Goal: Browse casually: Explore the website without a specific task or goal

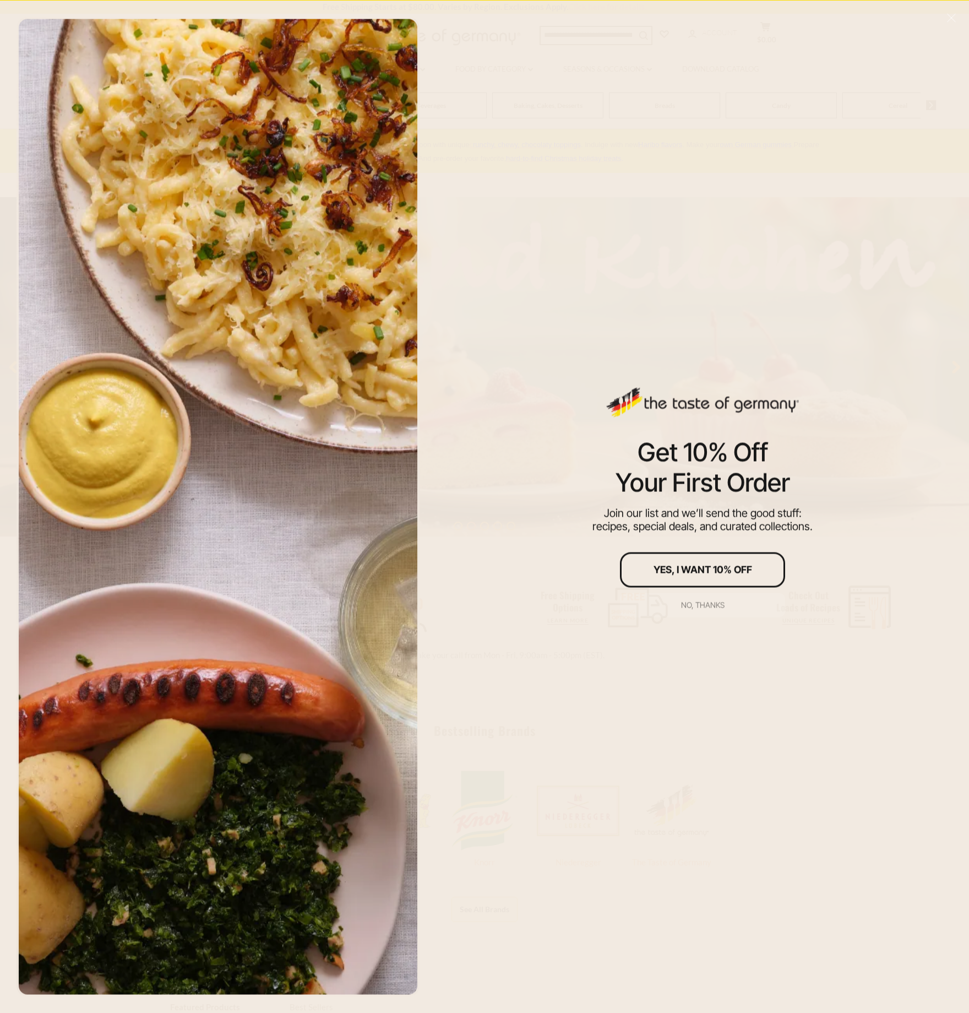
click at [710, 606] on div "No, thanks" at bounding box center [703, 605] width 44 height 8
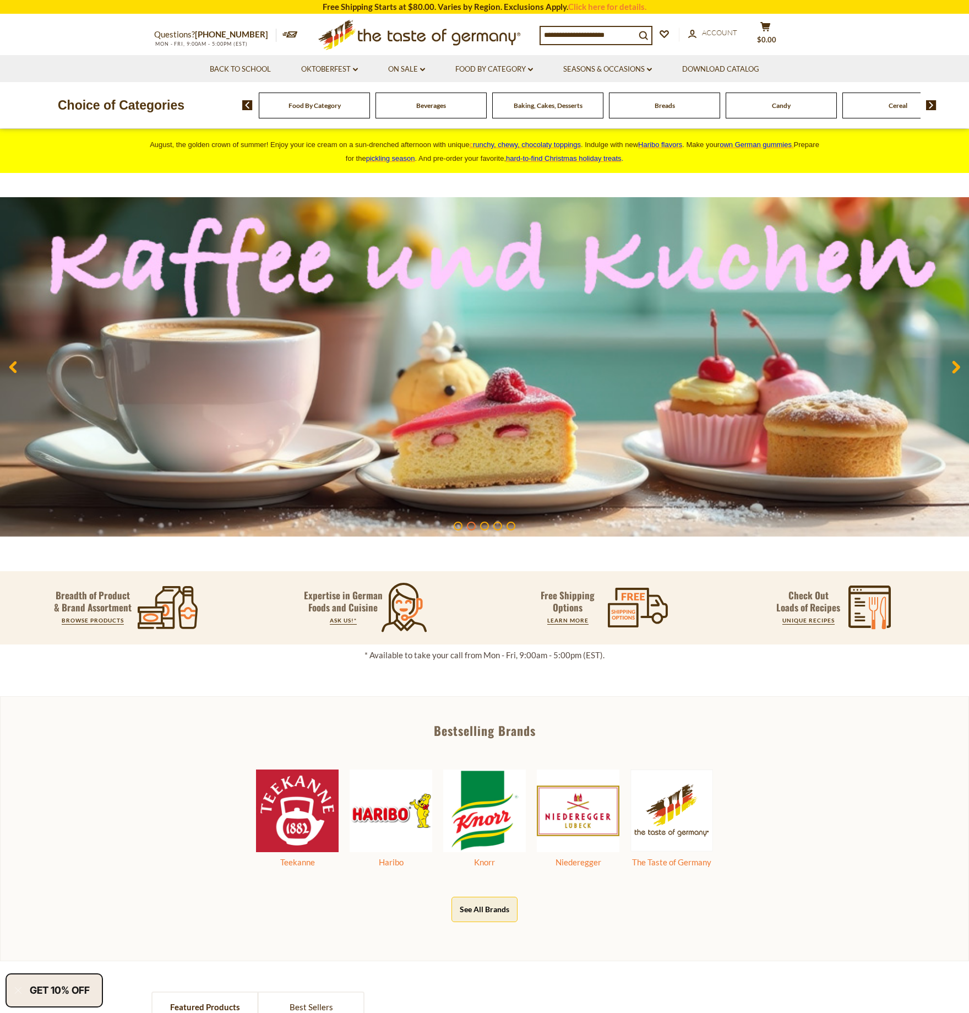
click at [441, 106] on span "Beverages" at bounding box center [431, 105] width 30 height 8
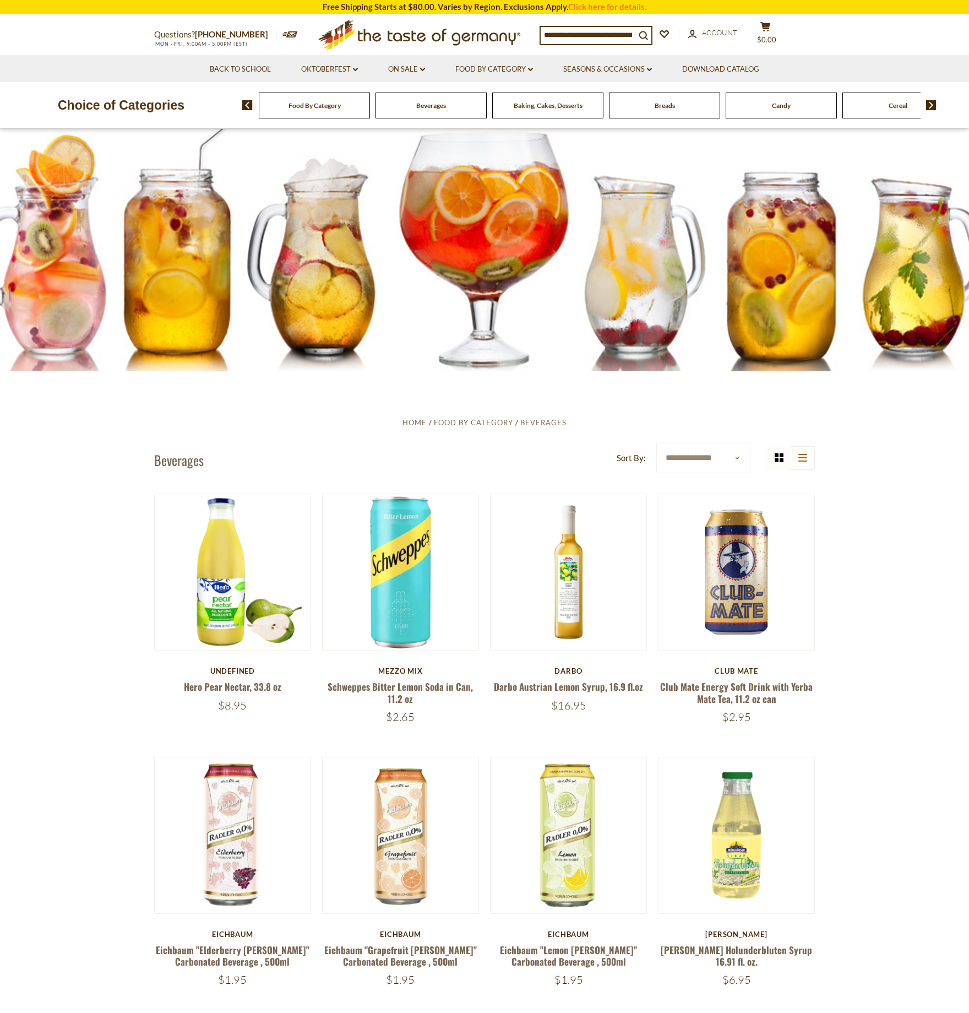
click at [554, 104] on span "Baking, Cakes, Desserts" at bounding box center [548, 105] width 69 height 8
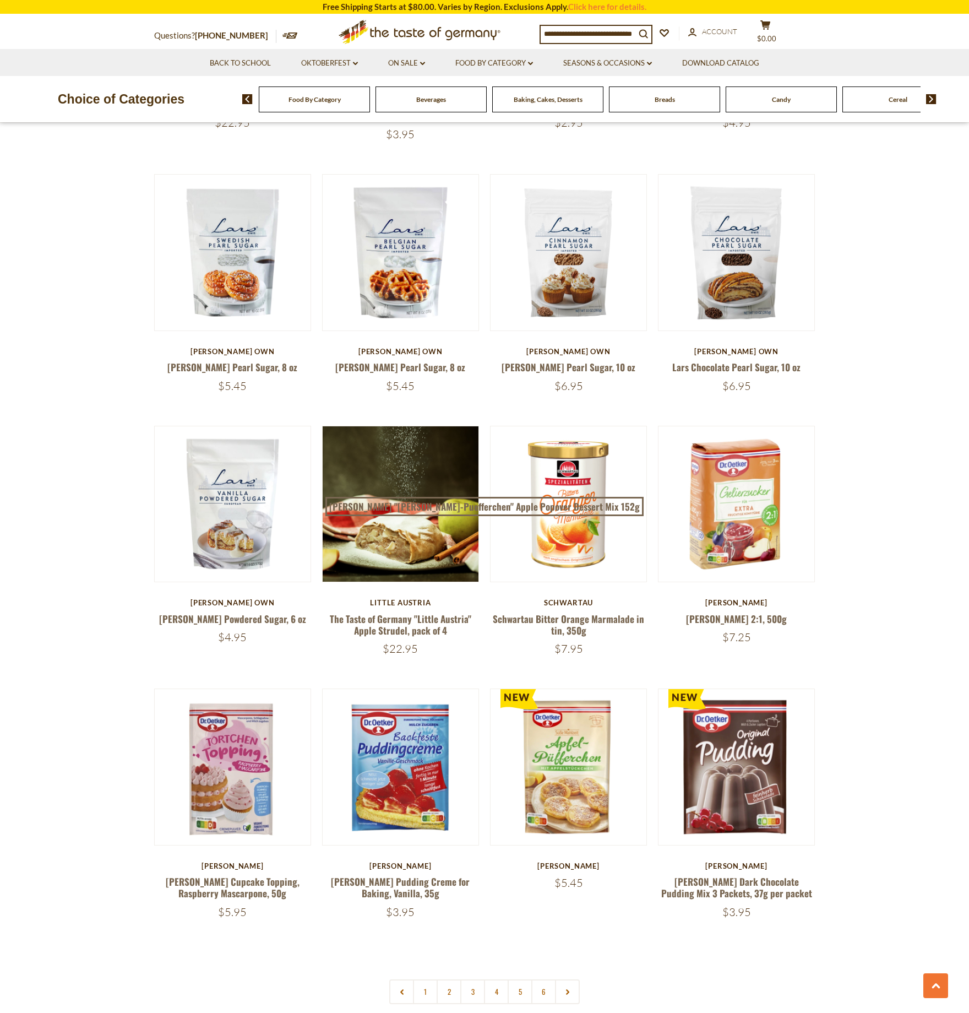
scroll to position [2049, 0]
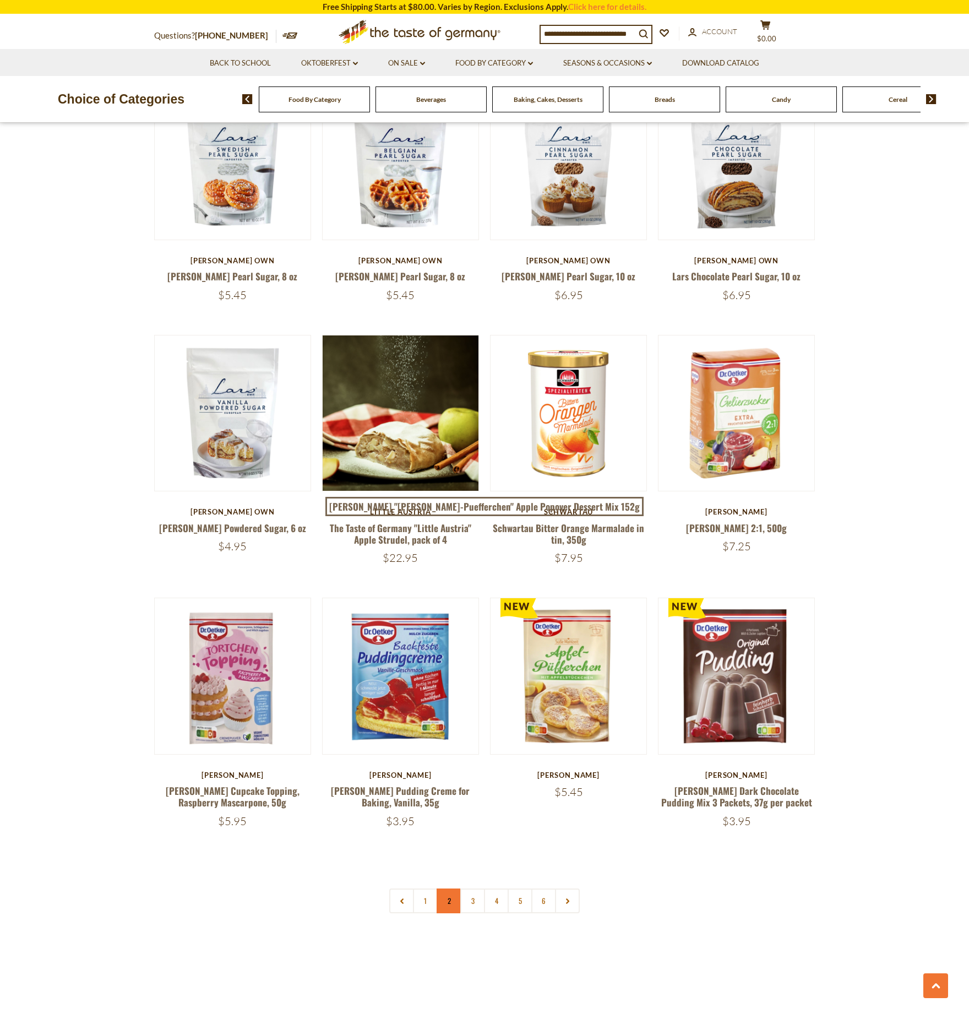
click at [448, 888] on link "2" at bounding box center [449, 900] width 25 height 25
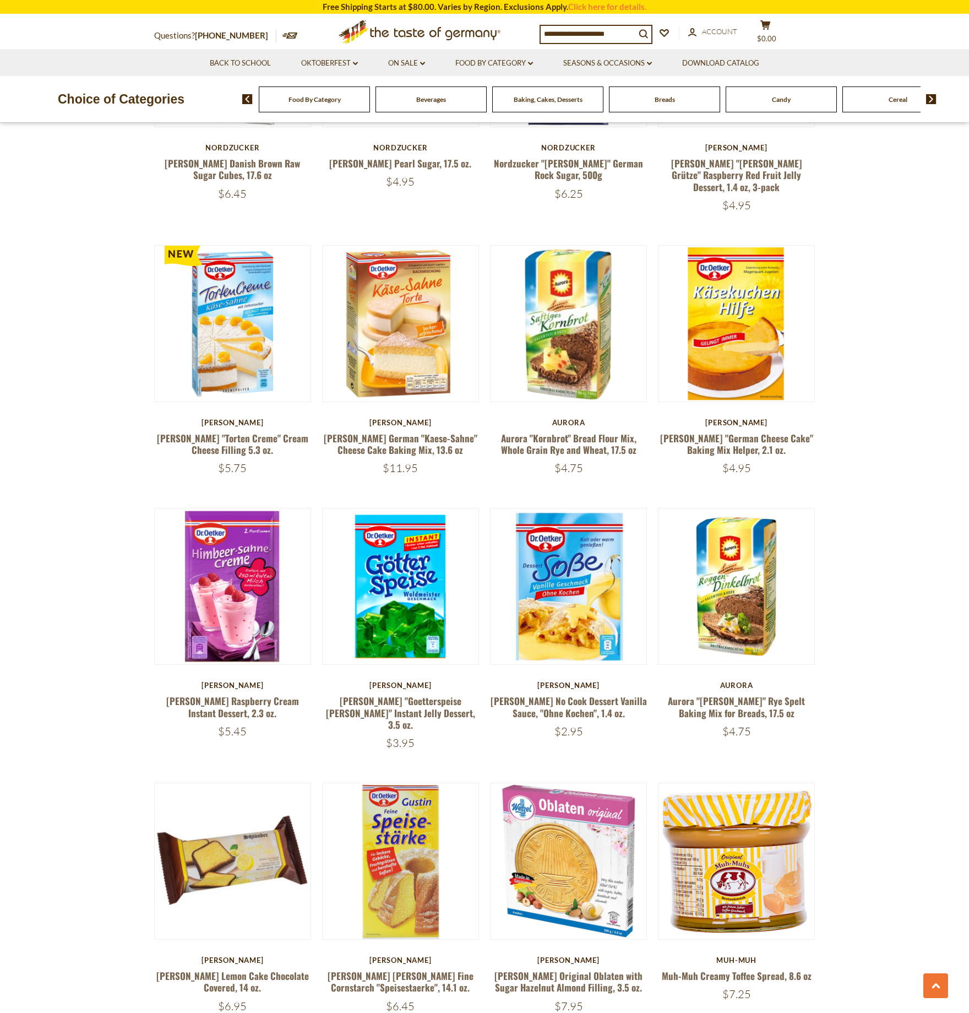
scroll to position [2095, 0]
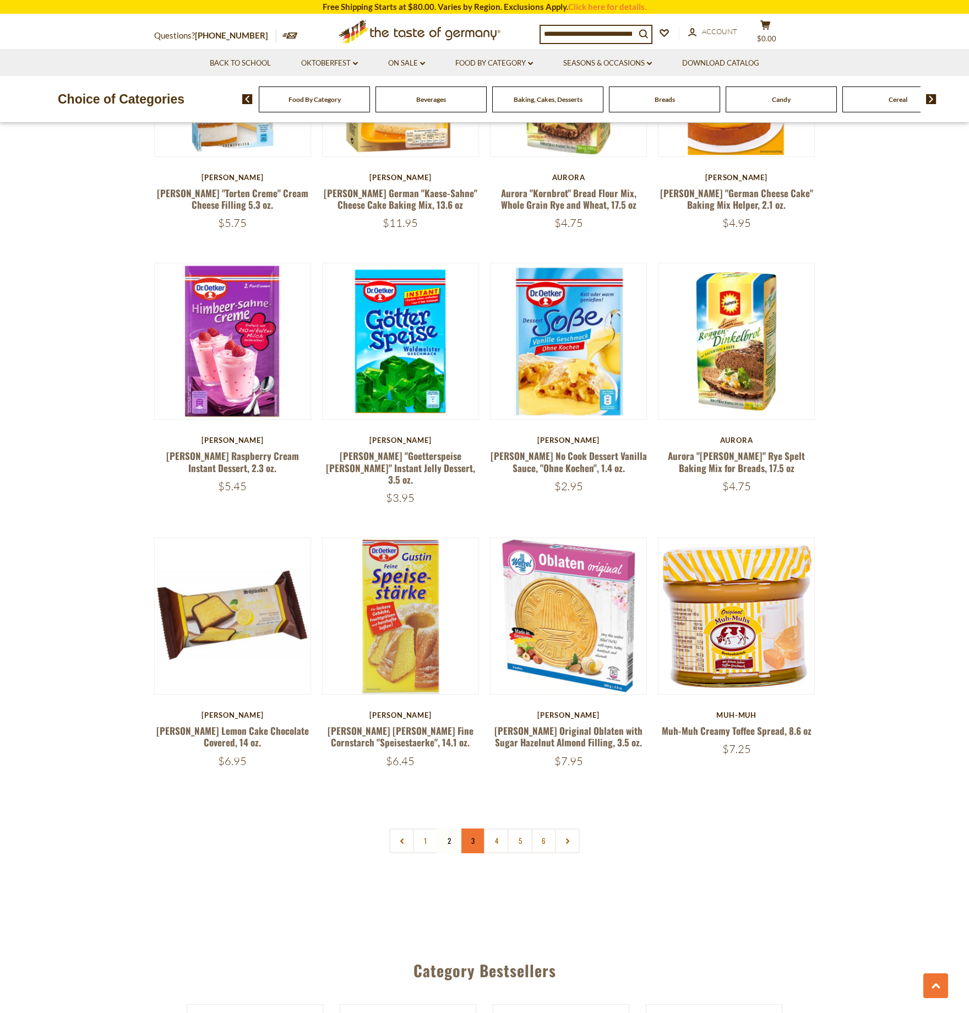
click at [471, 828] on link "3" at bounding box center [472, 840] width 25 height 25
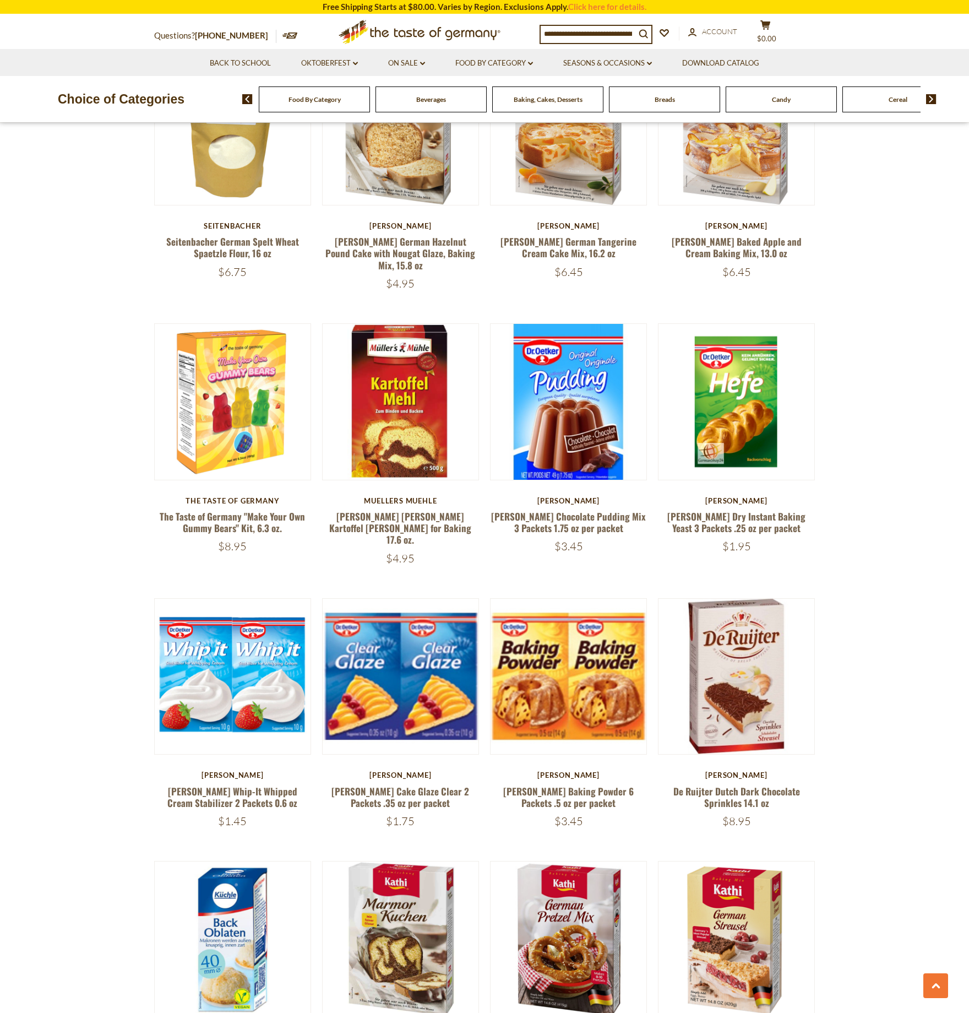
scroll to position [2029, 0]
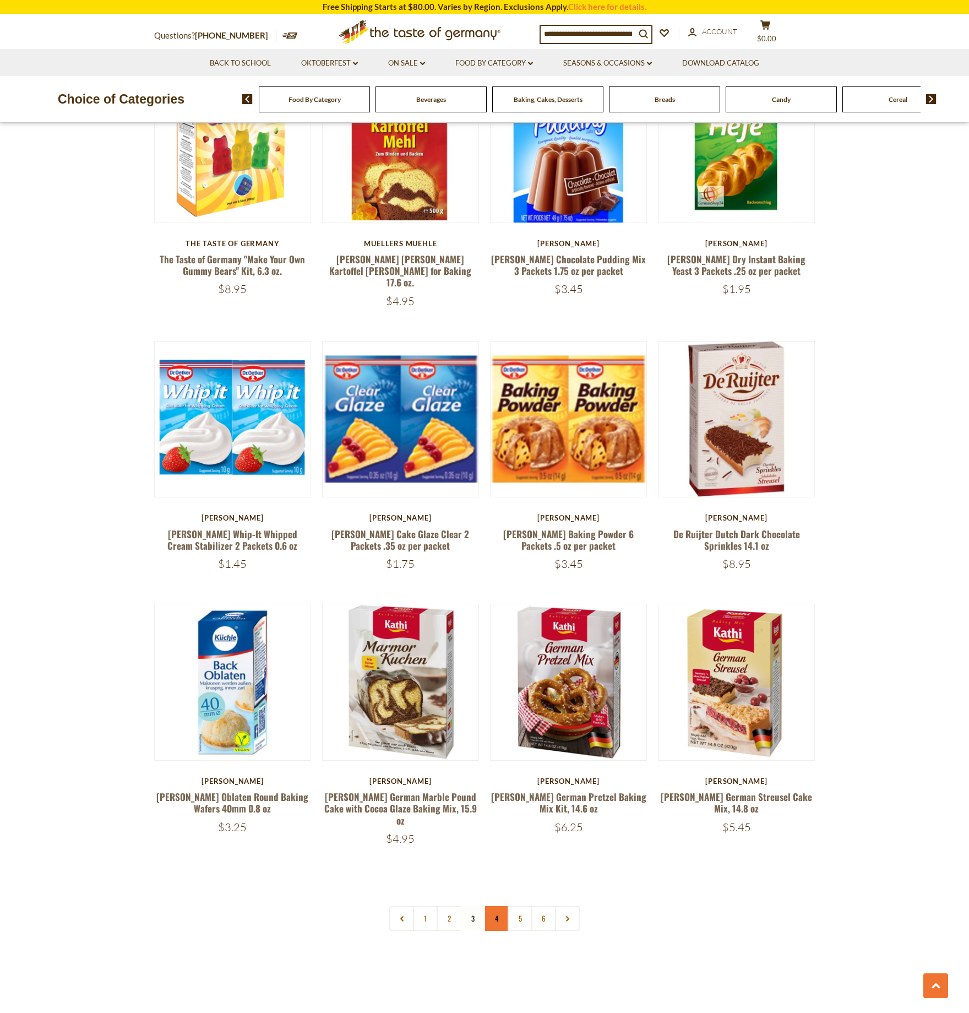
click at [498, 906] on link "4" at bounding box center [496, 918] width 25 height 25
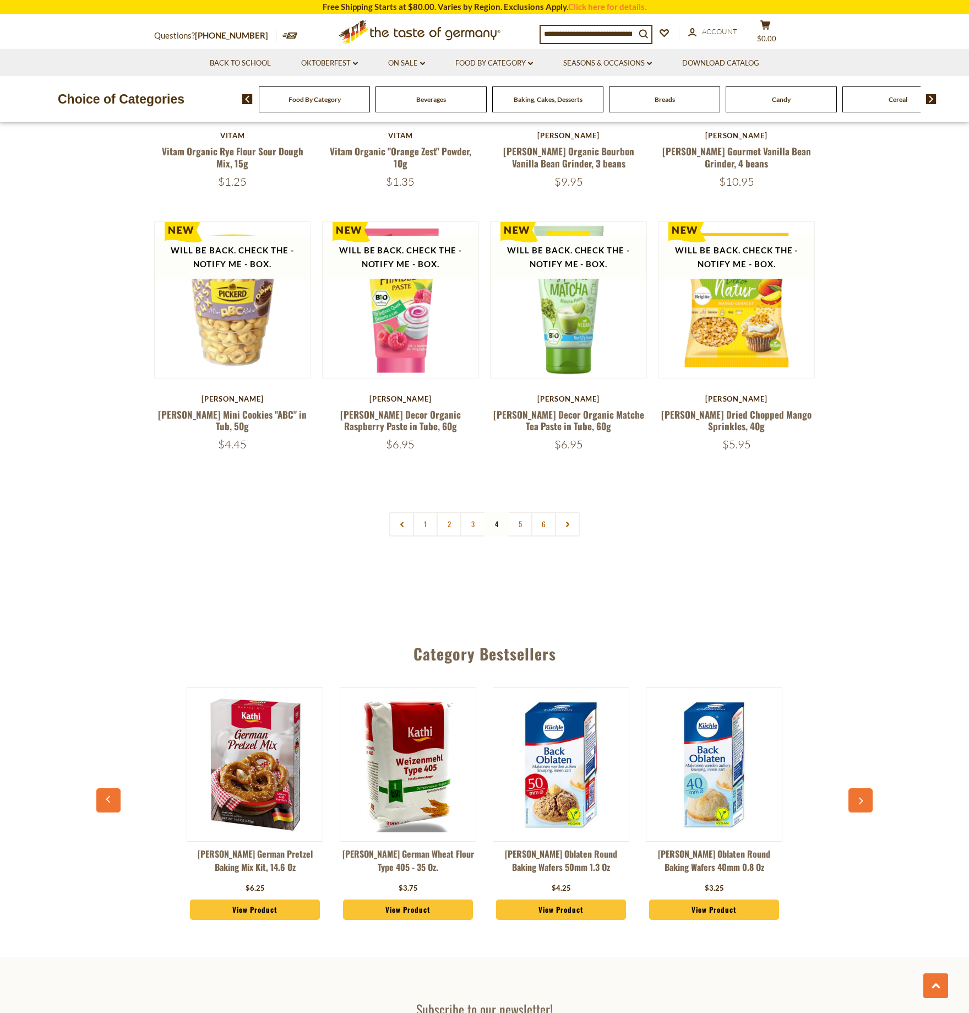
scroll to position [2161, 0]
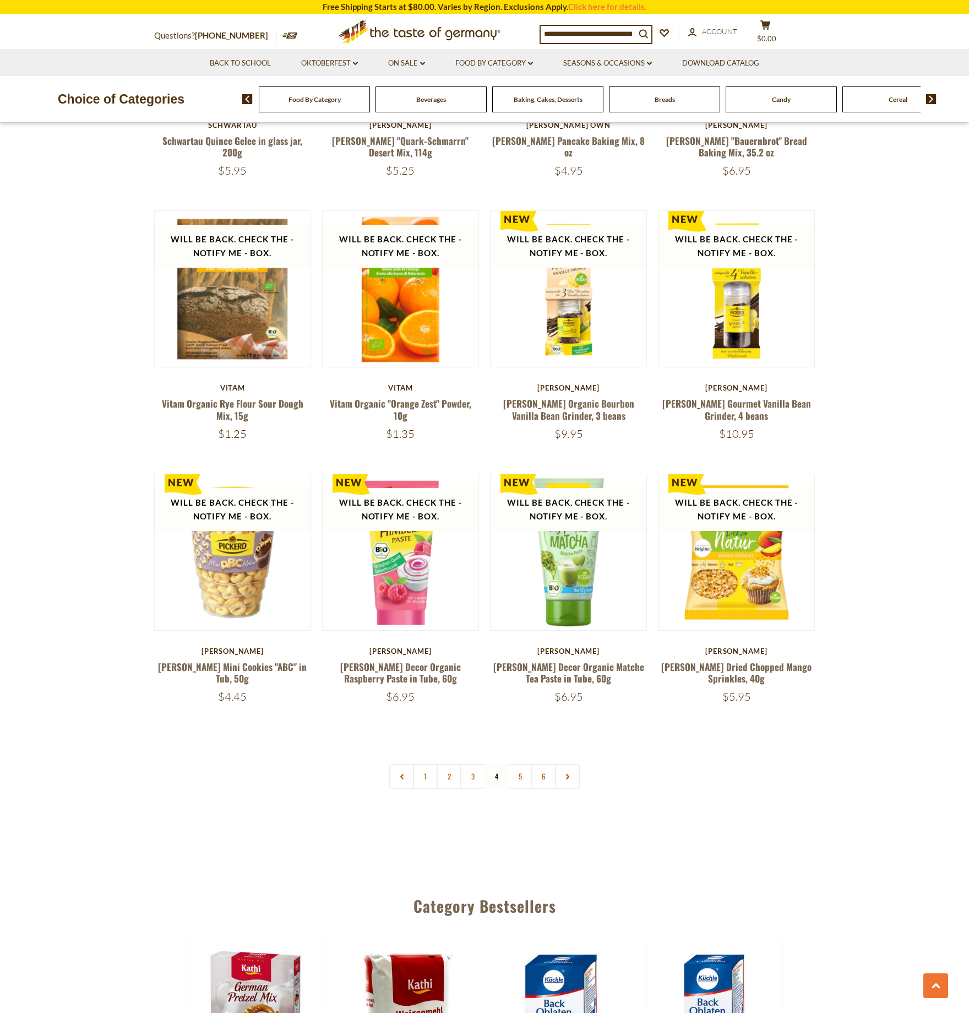
click at [370, 99] on div "Breads" at bounding box center [314, 99] width 111 height 26
click at [370, 93] on div "Candy" at bounding box center [314, 99] width 111 height 26
click at [927, 97] on img at bounding box center [931, 99] width 10 height 10
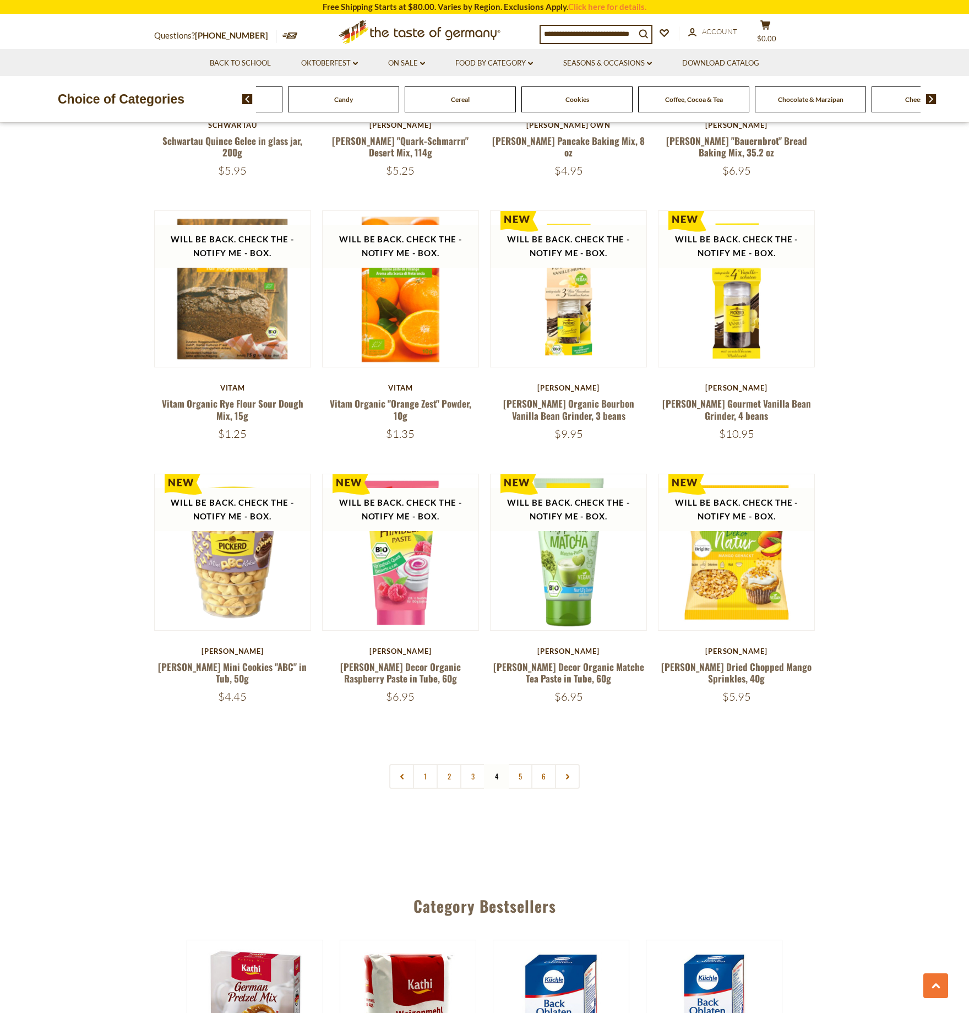
click at [927, 97] on img at bounding box center [931, 99] width 10 height 10
click at [771, 99] on span "Cheese & Dairy" at bounding box center [781, 99] width 44 height 8
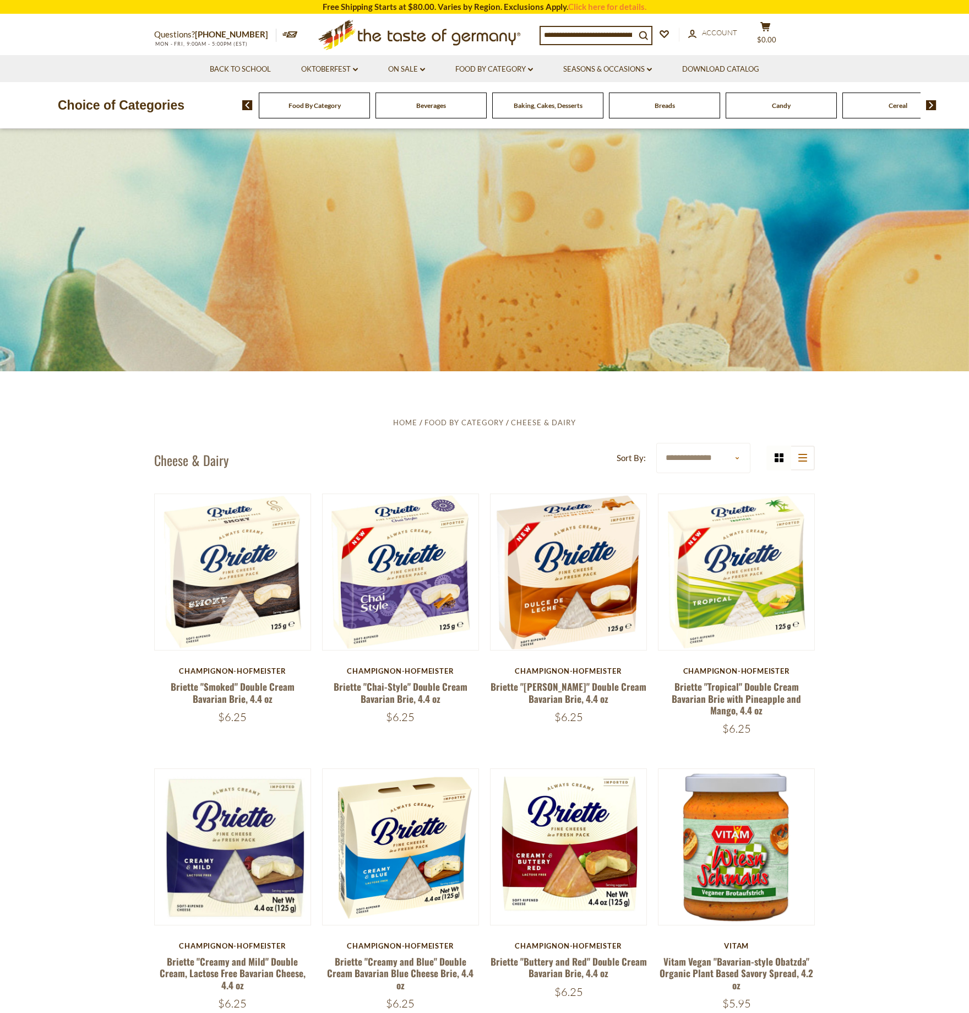
click at [782, 104] on span "Candy" at bounding box center [781, 105] width 19 height 8
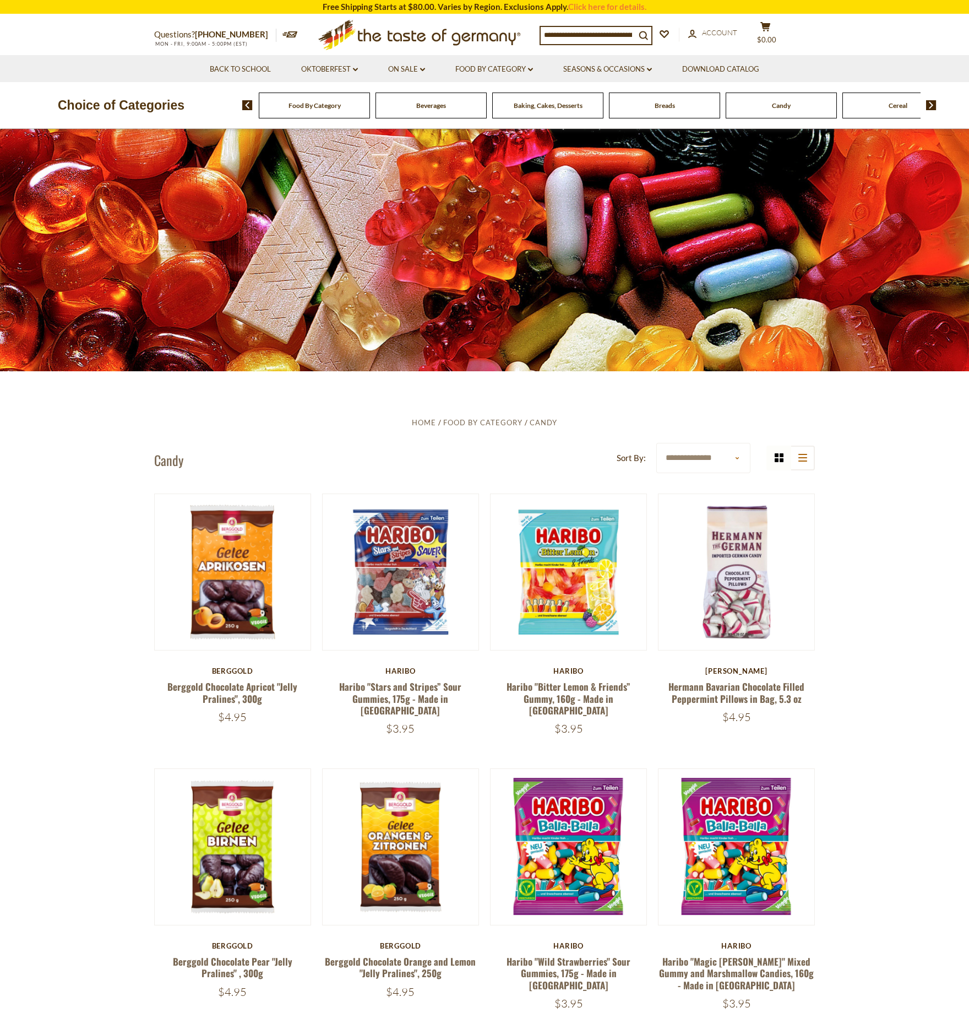
click at [928, 104] on img at bounding box center [931, 105] width 10 height 10
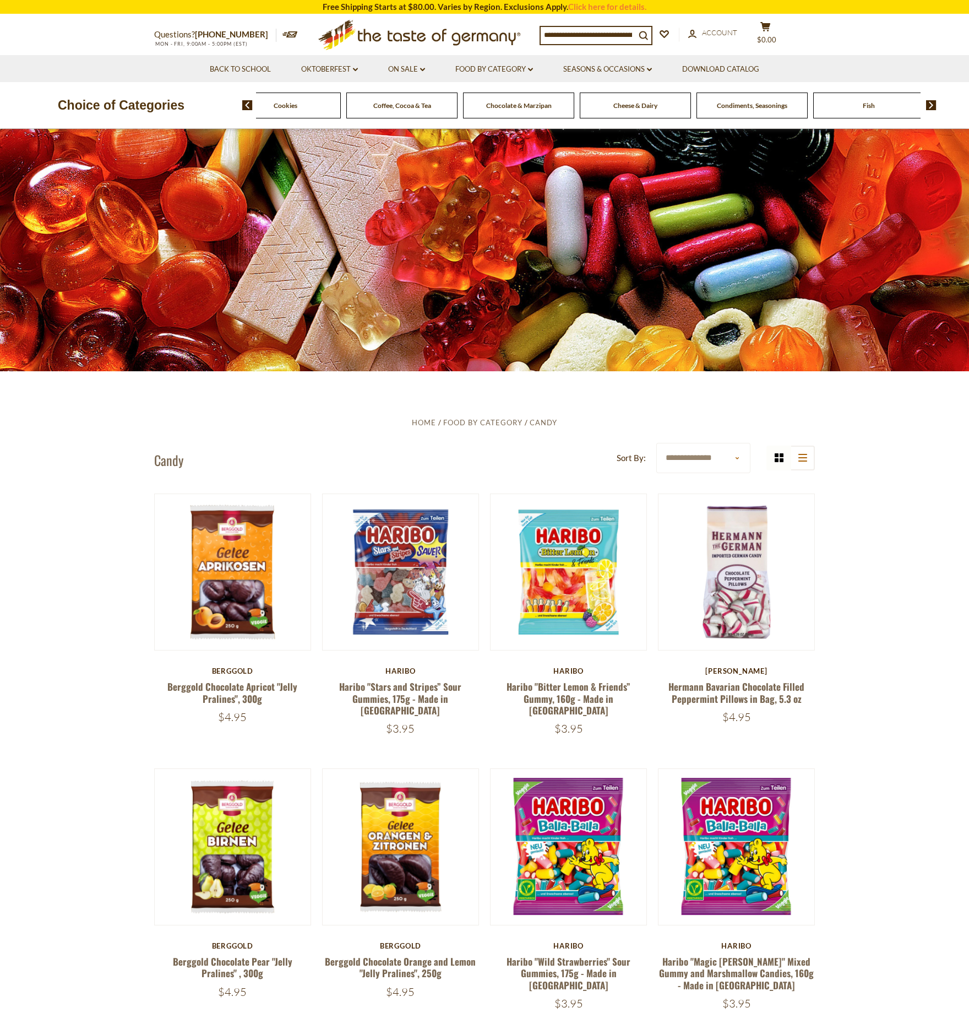
click at [756, 105] on span "Condiments, Seasonings" at bounding box center [752, 105] width 70 height 8
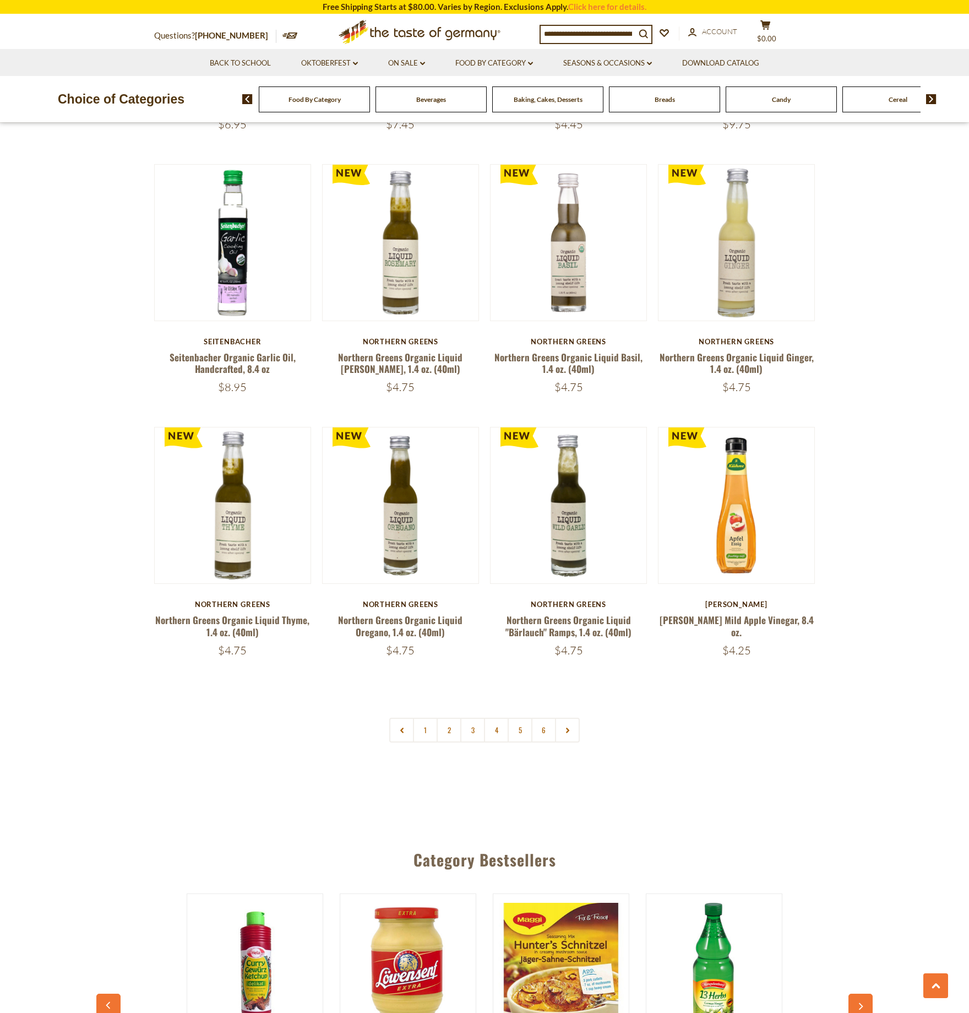
scroll to position [2247, 0]
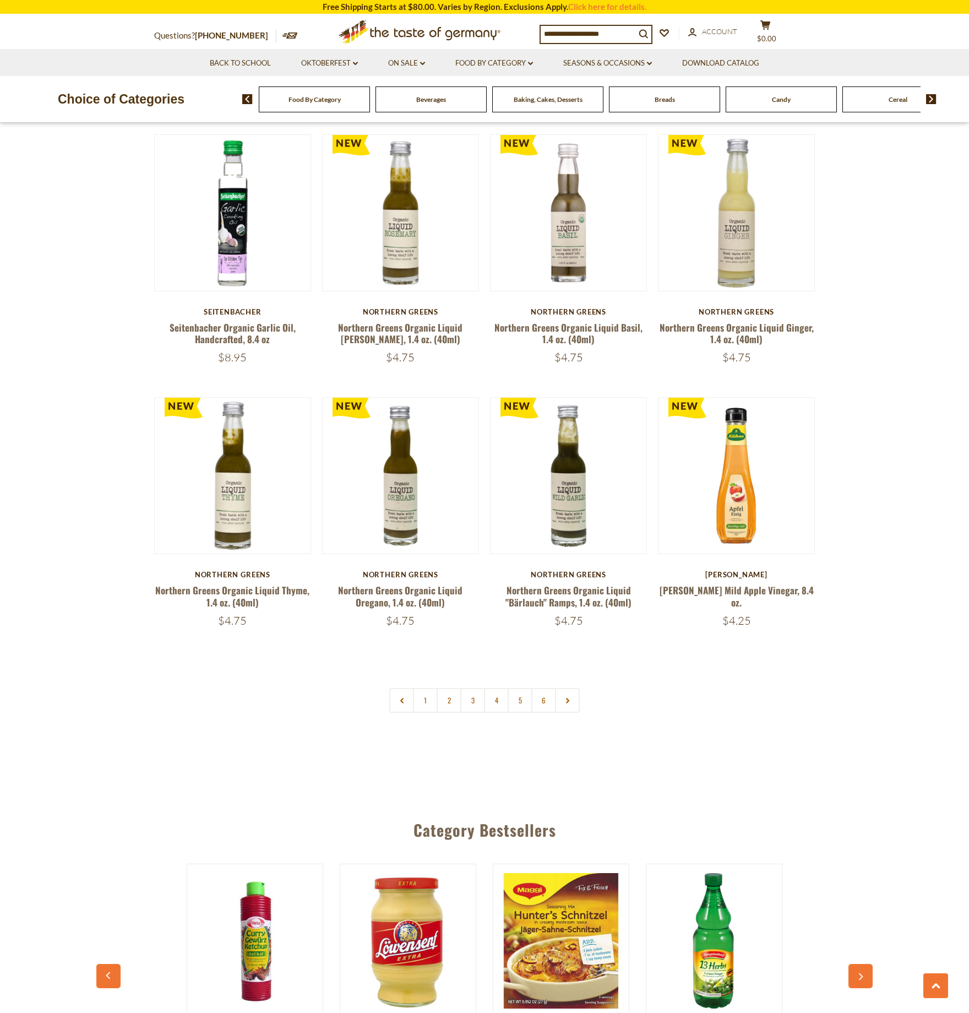
click at [930, 96] on img at bounding box center [931, 99] width 10 height 10
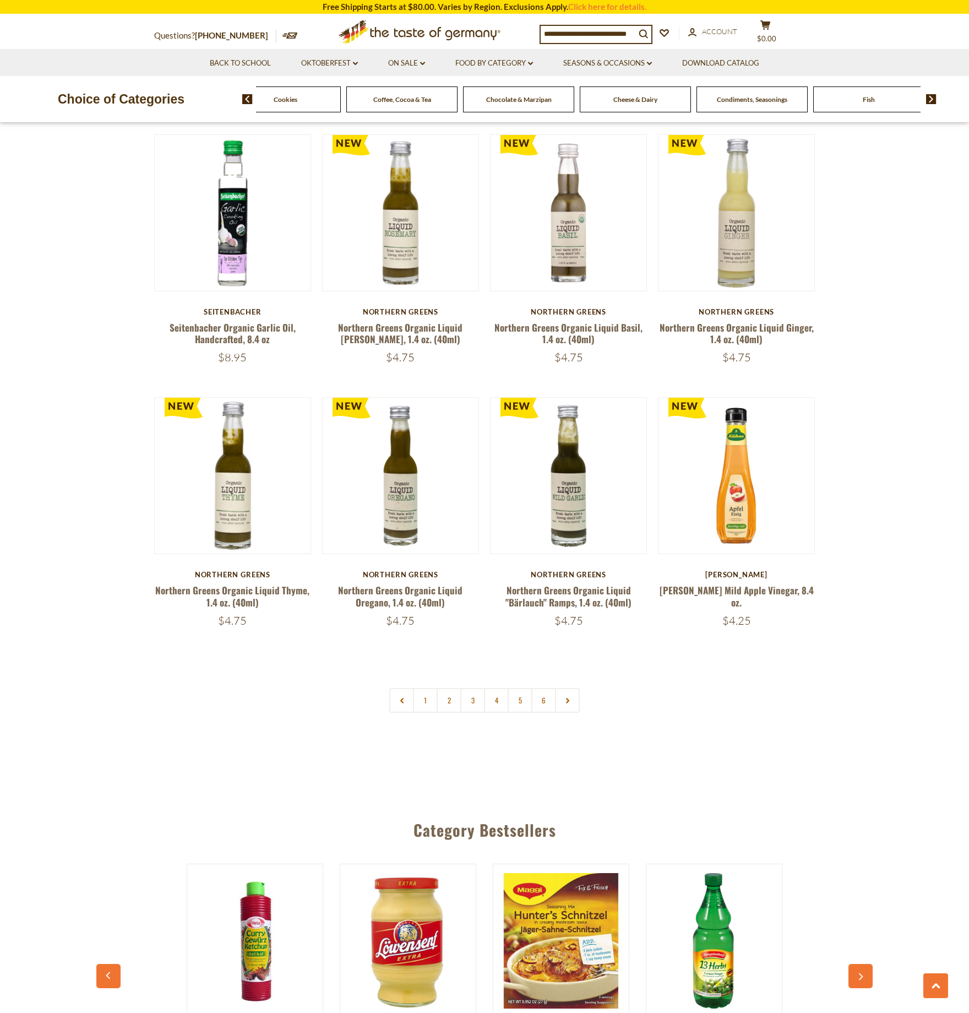
click at [930, 96] on img at bounding box center [931, 99] width 10 height 10
click at [432, 98] on span "Fish" at bounding box center [431, 99] width 12 height 8
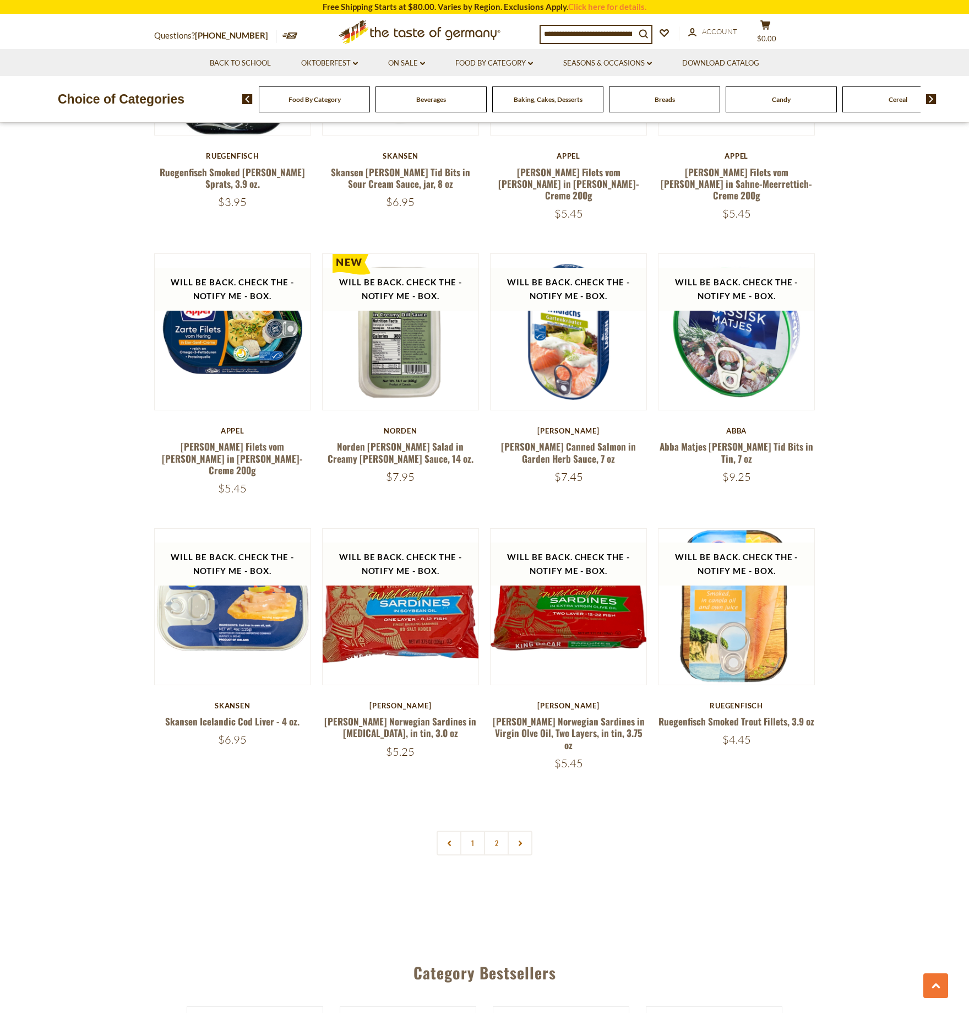
scroll to position [2115, 0]
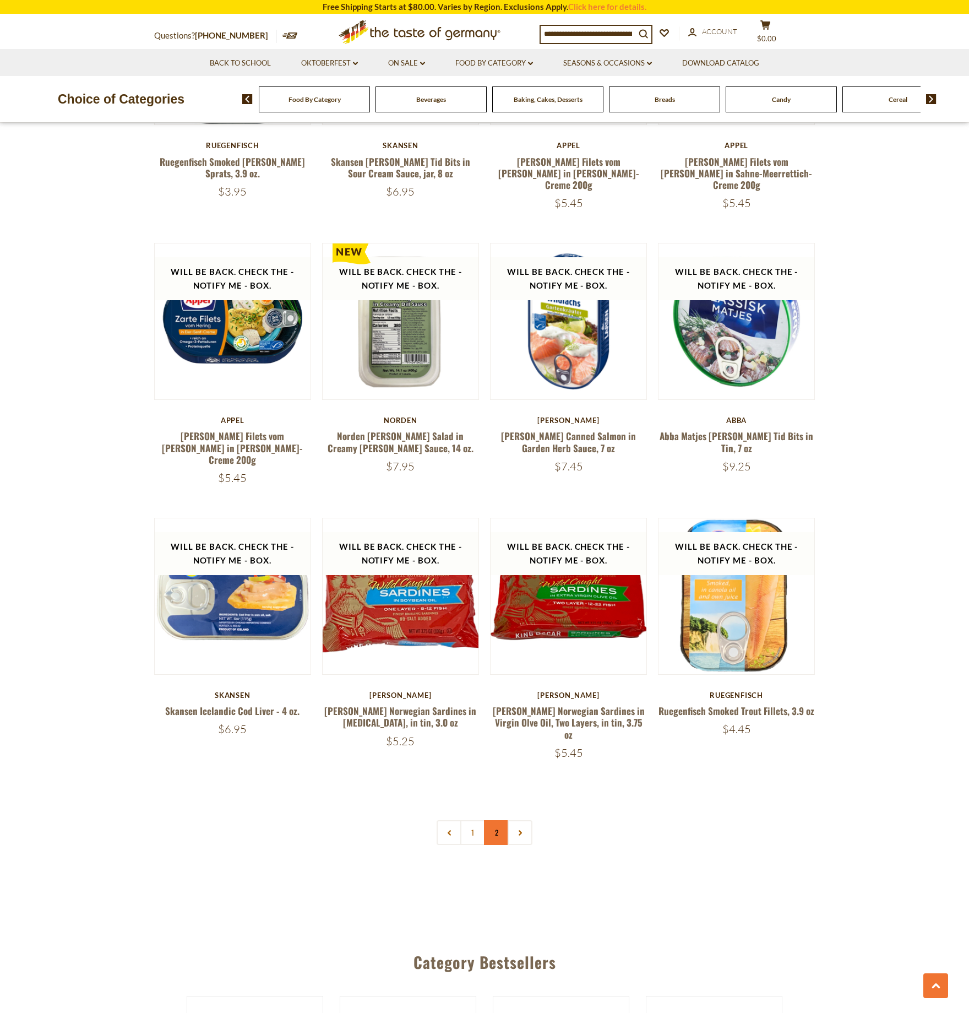
click at [493, 820] on link "2" at bounding box center [496, 832] width 25 height 25
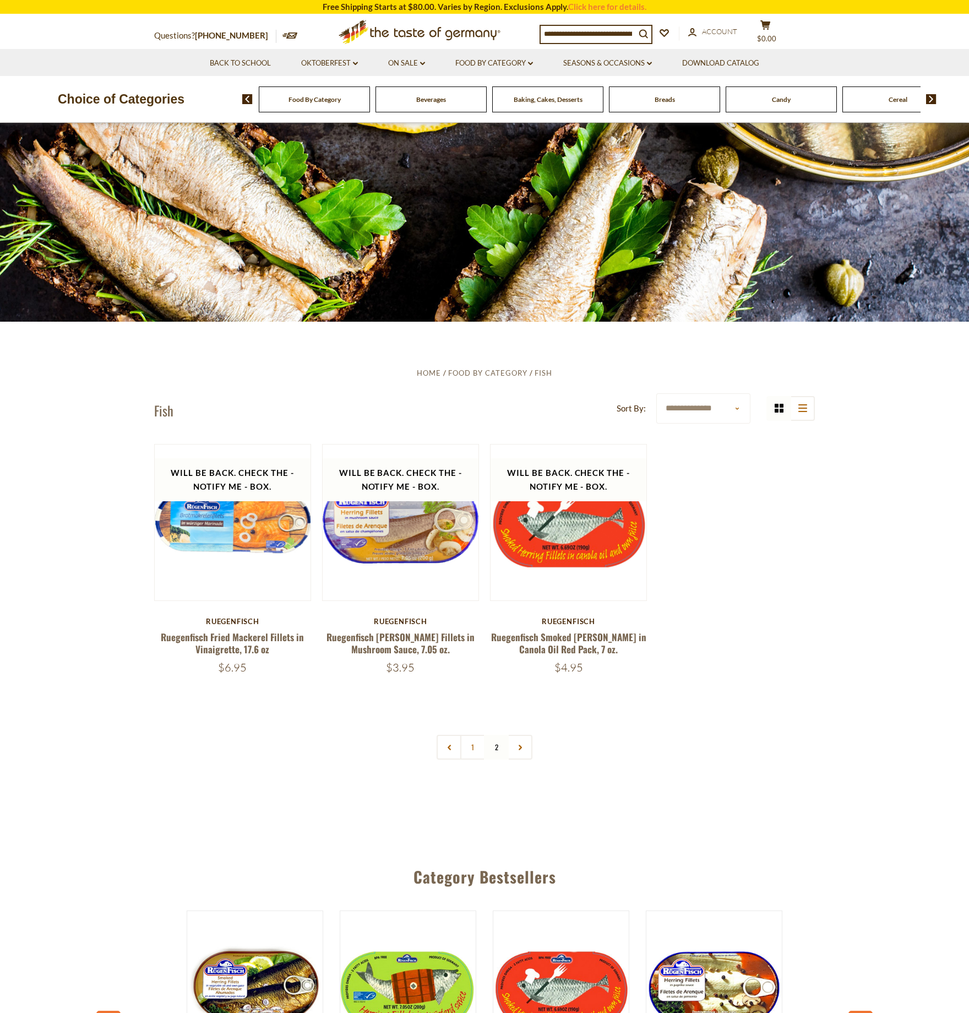
scroll to position [46, 0]
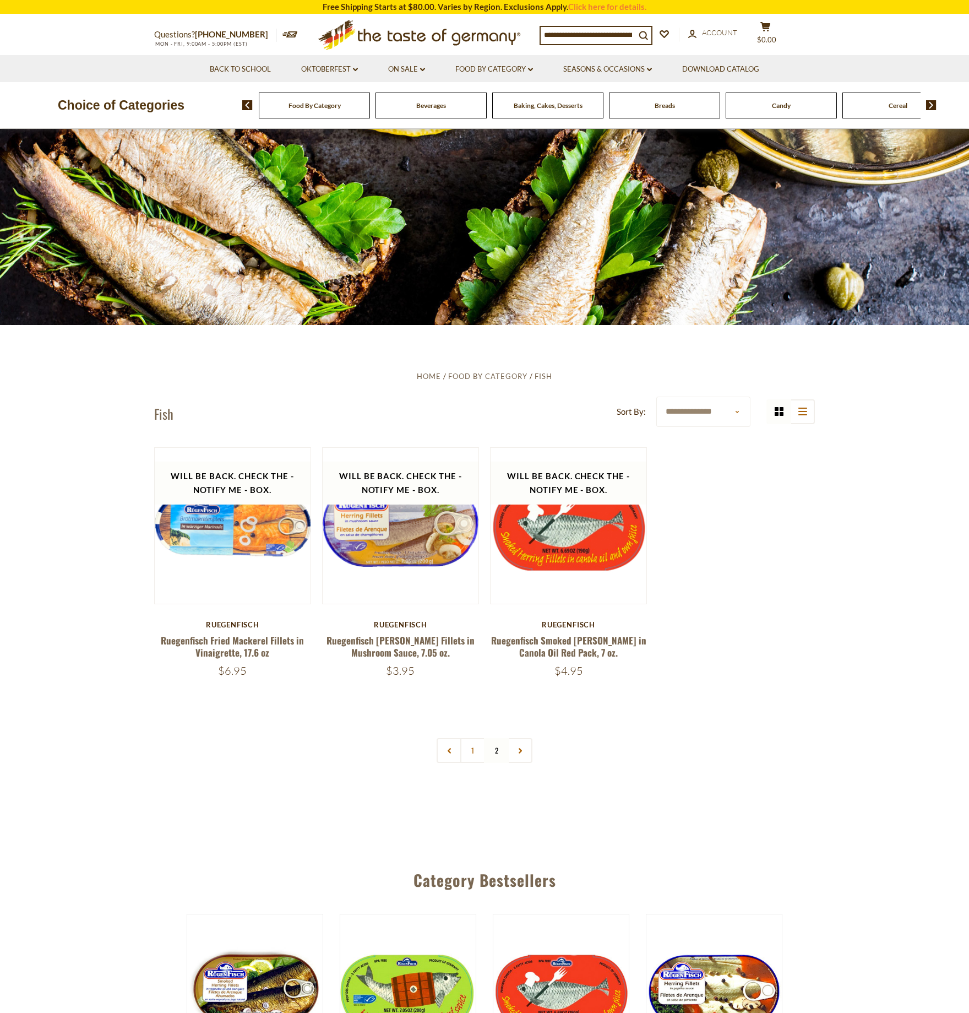
click at [928, 104] on img at bounding box center [931, 105] width 10 height 10
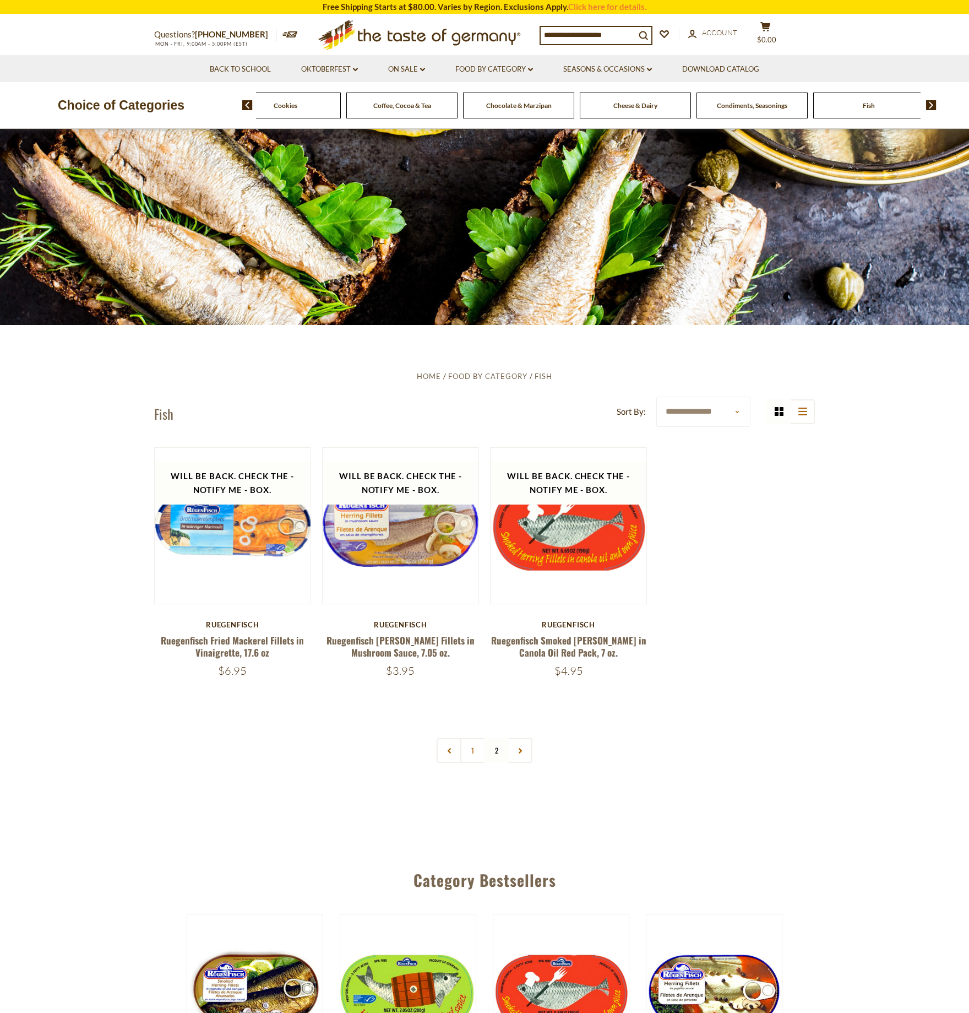
click at [928, 104] on img at bounding box center [931, 105] width 10 height 10
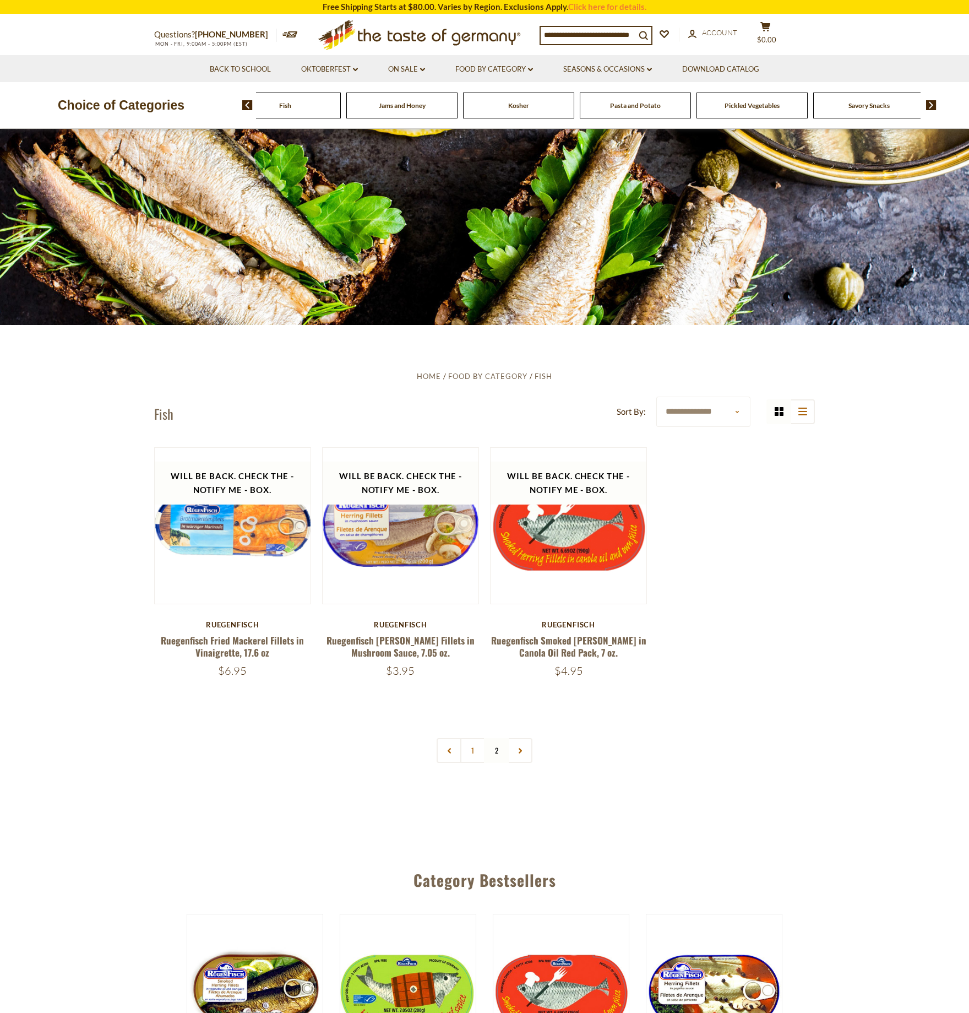
click at [928, 104] on img at bounding box center [931, 105] width 10 height 10
click at [352, 108] on span "Pasta and Potato" at bounding box center [343, 105] width 51 height 8
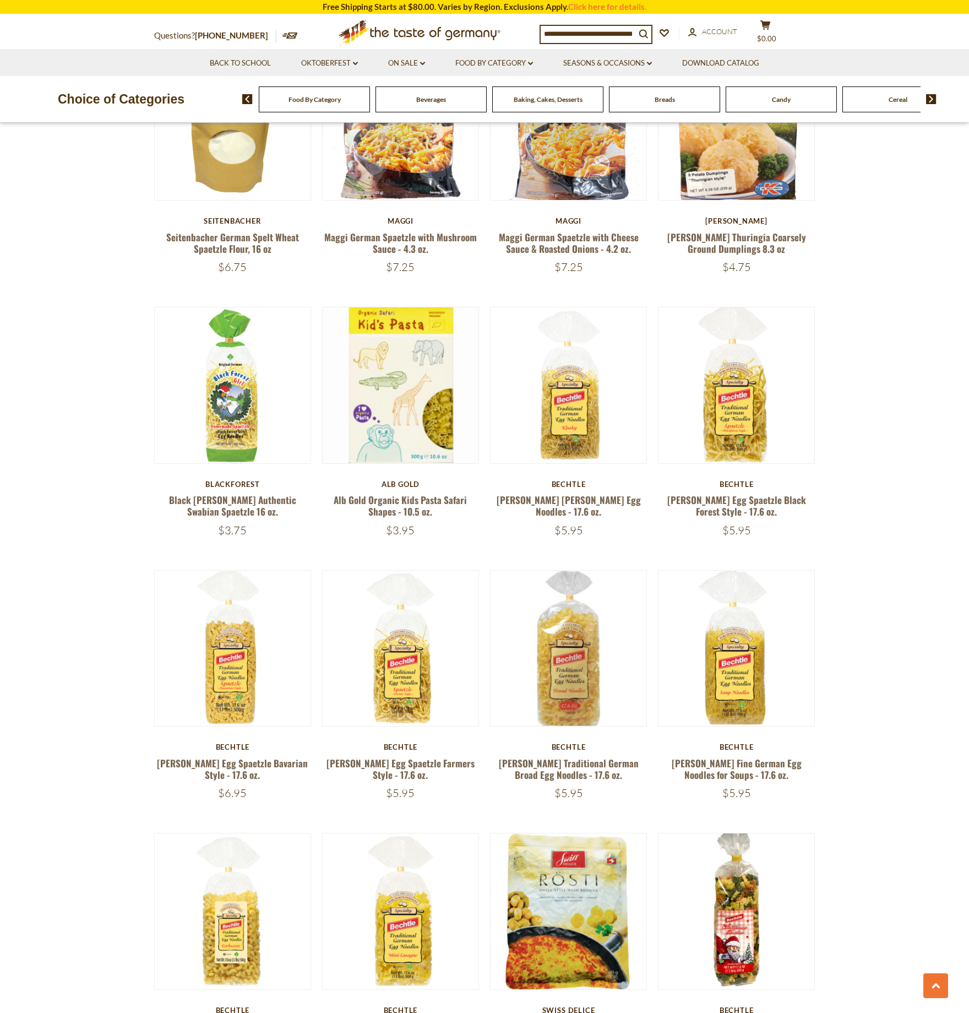
scroll to position [1784, 0]
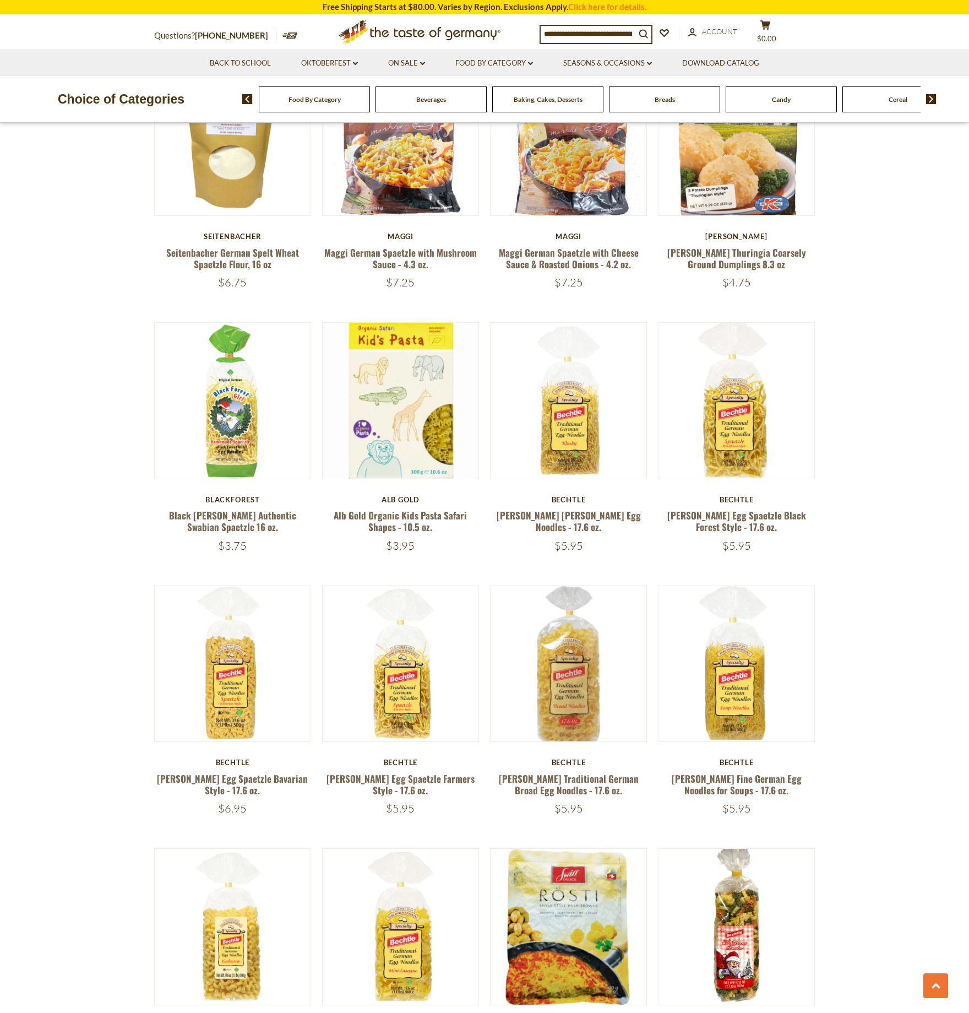
click at [930, 99] on img at bounding box center [931, 99] width 10 height 10
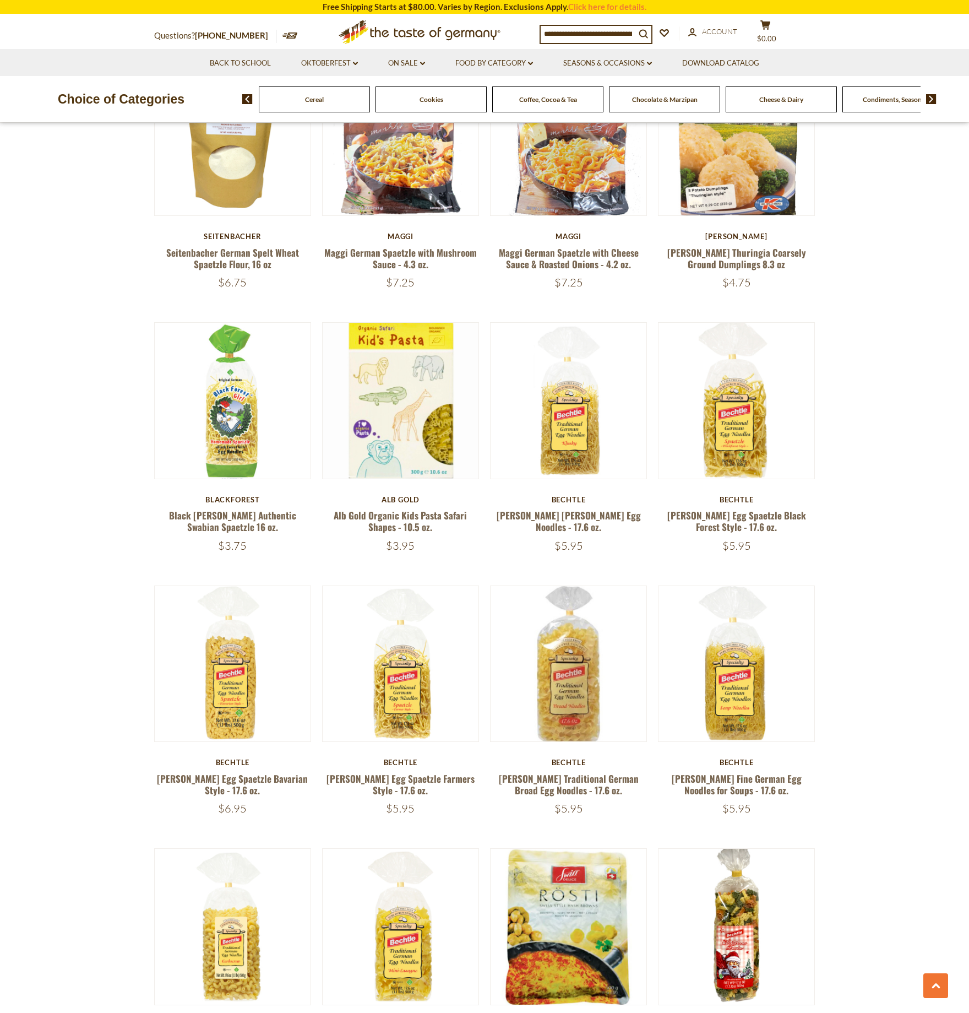
click at [930, 99] on img at bounding box center [931, 99] width 10 height 10
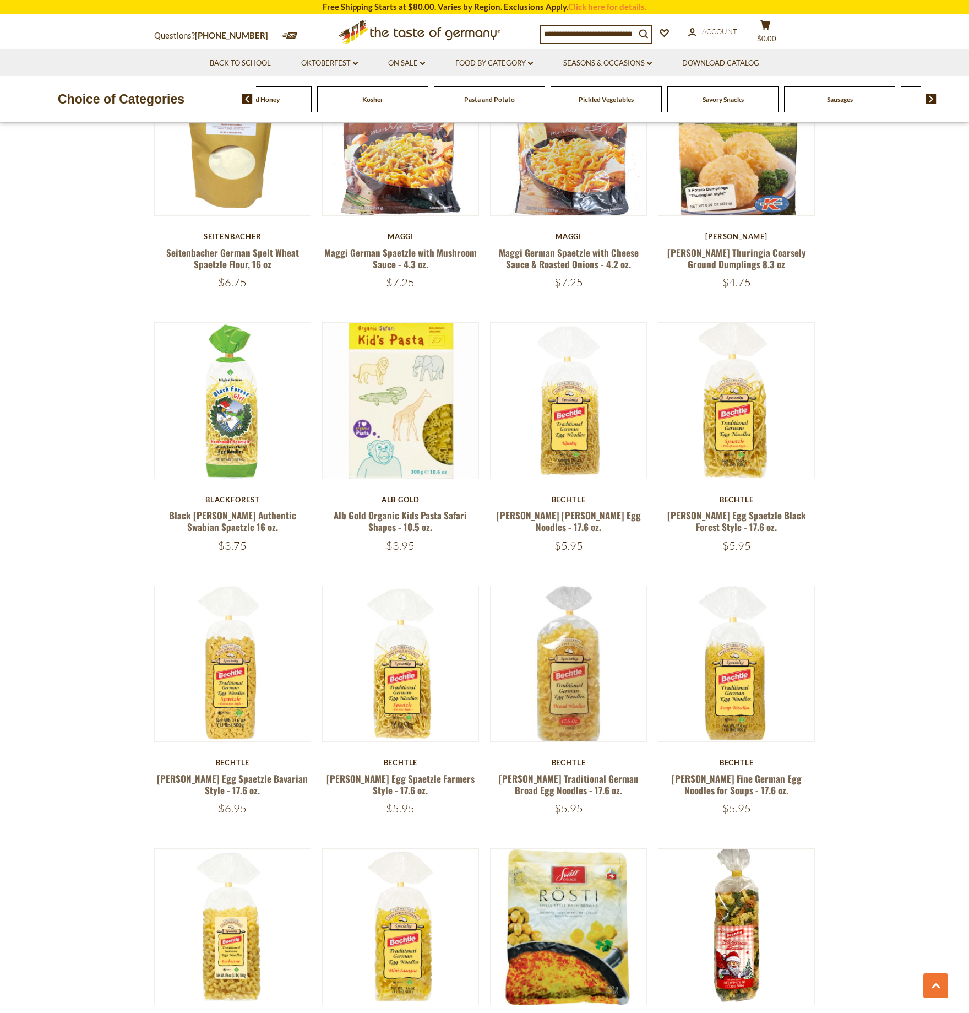
click at [930, 99] on img at bounding box center [931, 99] width 10 height 10
click at [543, 98] on span "Sausages" at bounding box center [548, 99] width 26 height 8
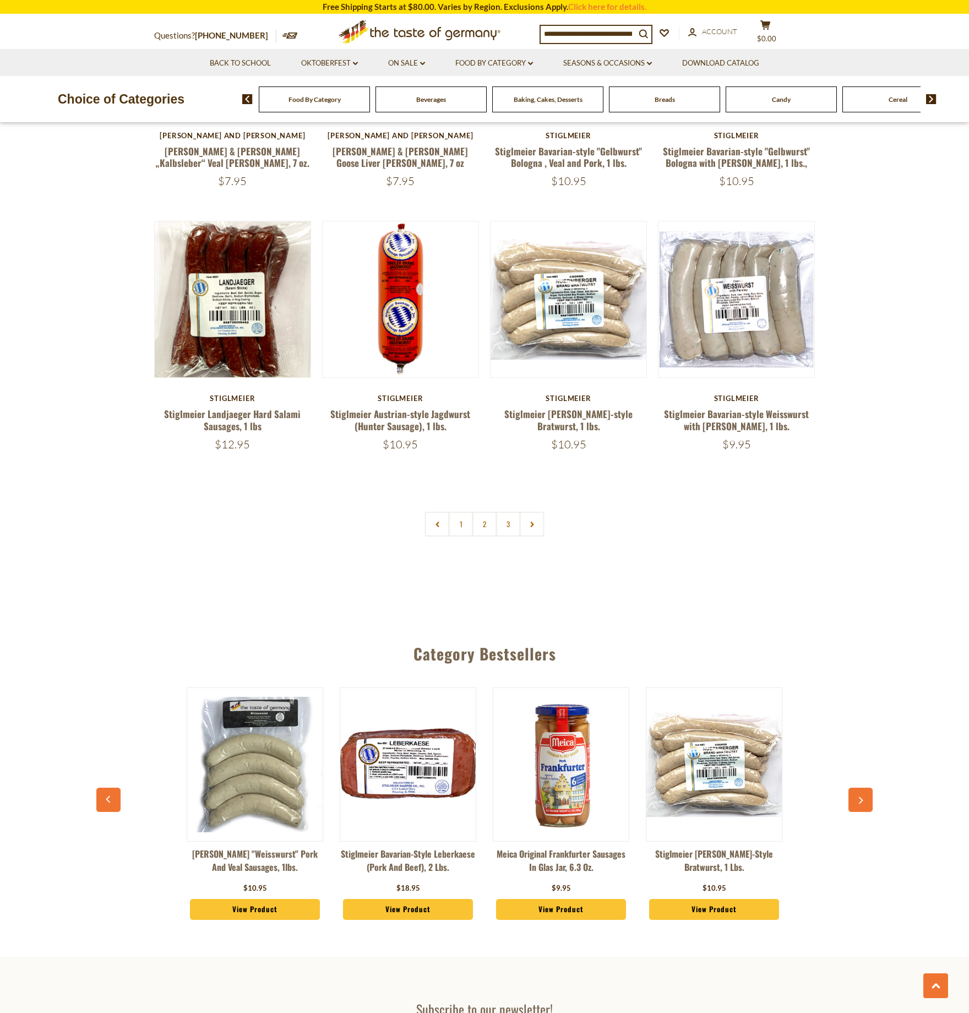
scroll to position [2445, 0]
